Goal: Information Seeking & Learning: Find specific fact

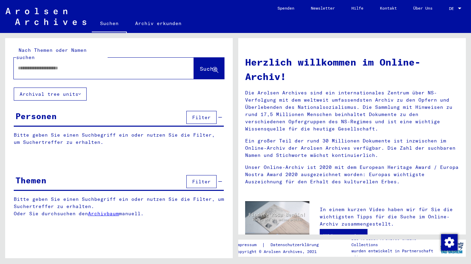
click at [55, 65] on input "text" at bounding box center [95, 68] width 155 height 7
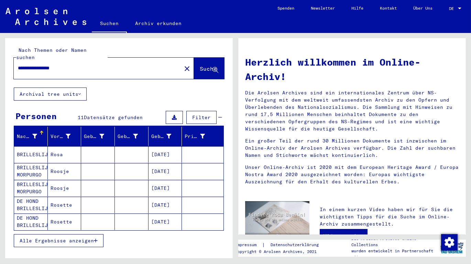
click at [78, 238] on span "Alle Ergebnisse anzeigen" at bounding box center [57, 241] width 74 height 6
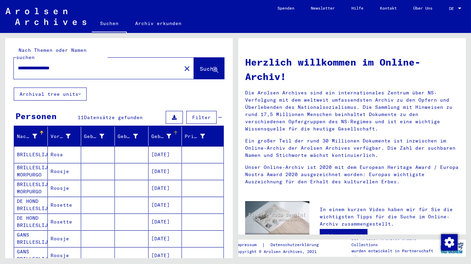
click at [176, 131] on div at bounding box center [176, 133] width 4 height 4
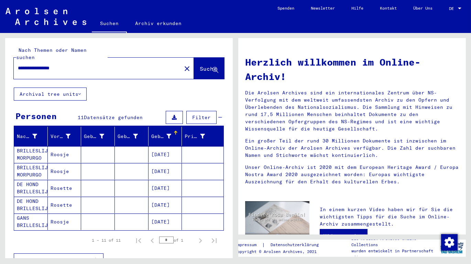
click at [113, 214] on mat-cell at bounding box center [98, 222] width 34 height 17
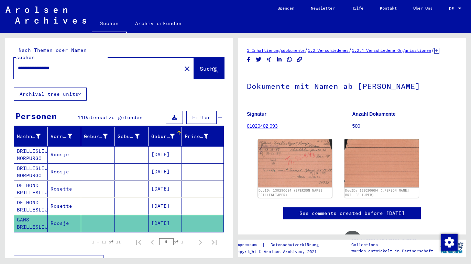
click at [75, 259] on span "Alle Ergebnisse anzeigen" at bounding box center [57, 262] width 74 height 6
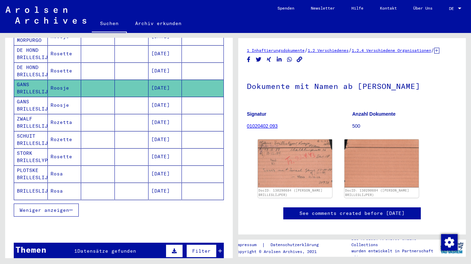
scroll to position [146, 0]
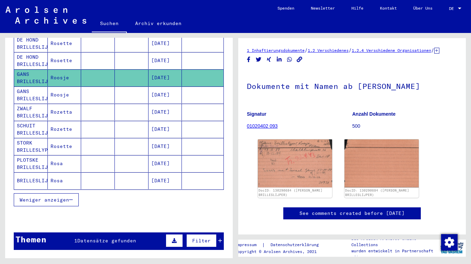
click at [177, 173] on mat-cell "[DATE]" at bounding box center [166, 181] width 34 height 17
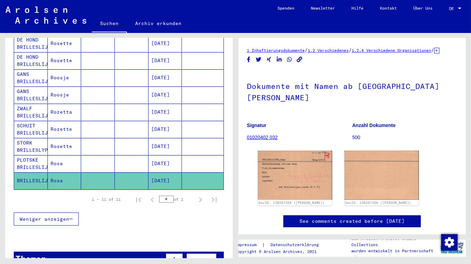
click at [72, 175] on mat-cell "Rosa" at bounding box center [65, 181] width 34 height 17
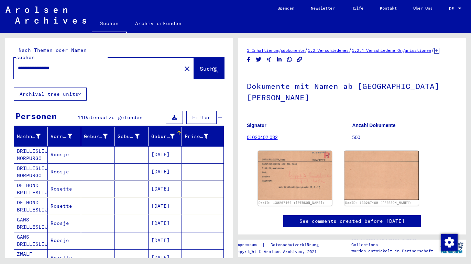
drag, startPoint x: 30, startPoint y: 62, endPoint x: 9, endPoint y: 60, distance: 21.0
click at [18, 65] on input "**********" at bounding box center [98, 68] width 160 height 7
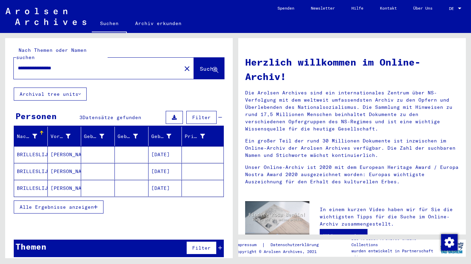
click at [68, 201] on button "Alle Ergebnisse anzeigen" at bounding box center [59, 207] width 90 height 13
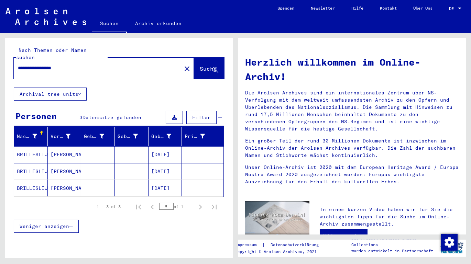
click at [115, 147] on mat-cell at bounding box center [98, 155] width 34 height 17
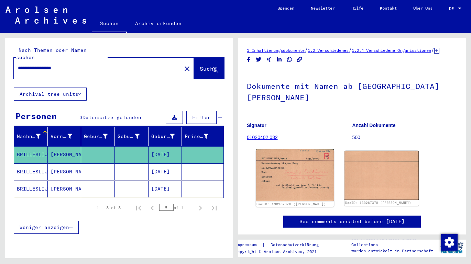
click at [305, 175] on img at bounding box center [295, 176] width 78 height 52
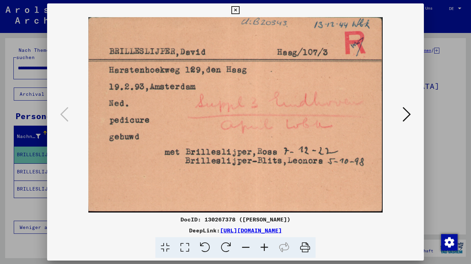
click at [403, 118] on icon at bounding box center [407, 114] width 8 height 17
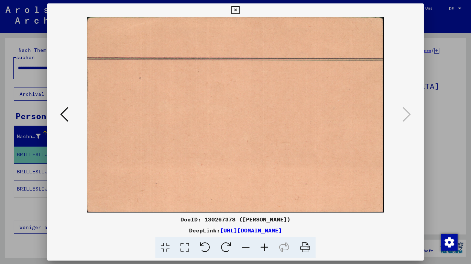
click at [66, 118] on icon at bounding box center [64, 114] width 8 height 17
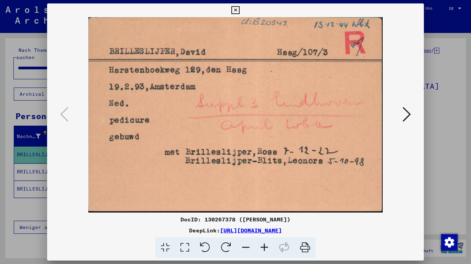
click at [239, 11] on icon at bounding box center [235, 10] width 8 height 8
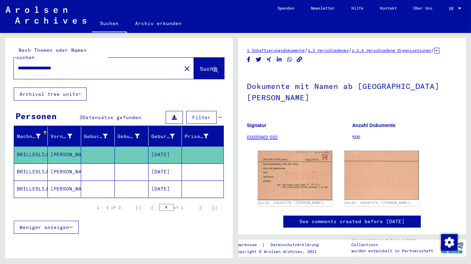
drag, startPoint x: 37, startPoint y: 61, endPoint x: 14, endPoint y: 57, distance: 22.7
click at [18, 65] on input "**********" at bounding box center [98, 68] width 160 height 7
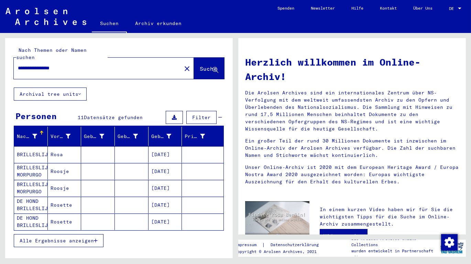
click at [168, 147] on mat-cell "[DATE]" at bounding box center [166, 155] width 34 height 17
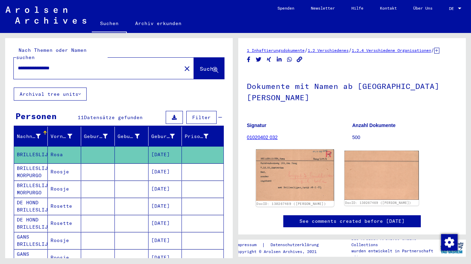
click at [303, 165] on img at bounding box center [295, 176] width 78 height 52
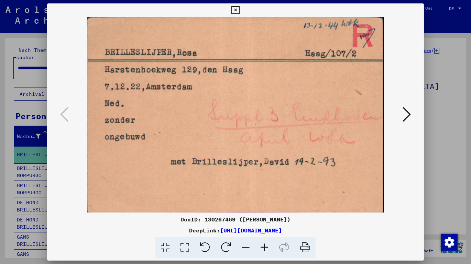
click at [239, 12] on icon at bounding box center [235, 10] width 8 height 8
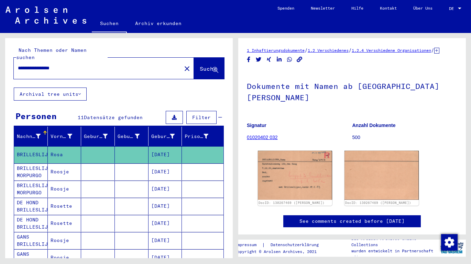
drag, startPoint x: 30, startPoint y: 61, endPoint x: 12, endPoint y: 59, distance: 18.3
click at [18, 65] on input "**********" at bounding box center [98, 68] width 160 height 7
type input "**********"
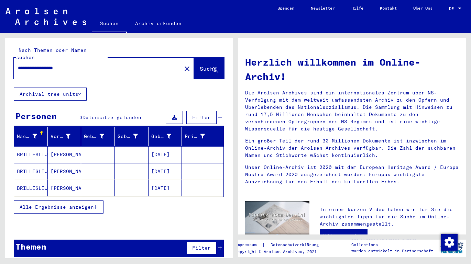
click at [175, 147] on mat-cell "[DATE]" at bounding box center [166, 155] width 34 height 17
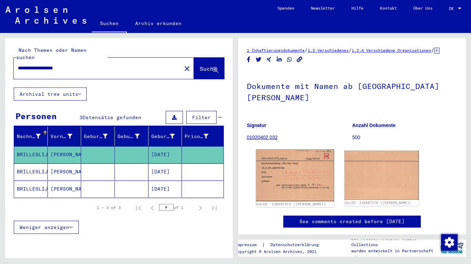
click at [293, 181] on img at bounding box center [295, 176] width 78 height 52
